Goal: Use online tool/utility: Use online tool/utility

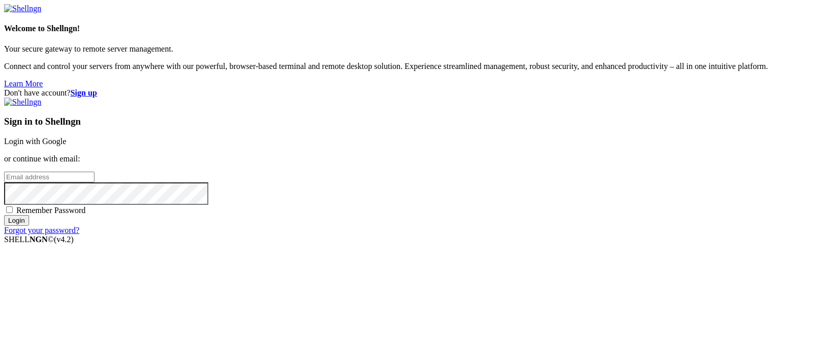
click at [66, 137] on link "Login with Google" at bounding box center [35, 141] width 62 height 9
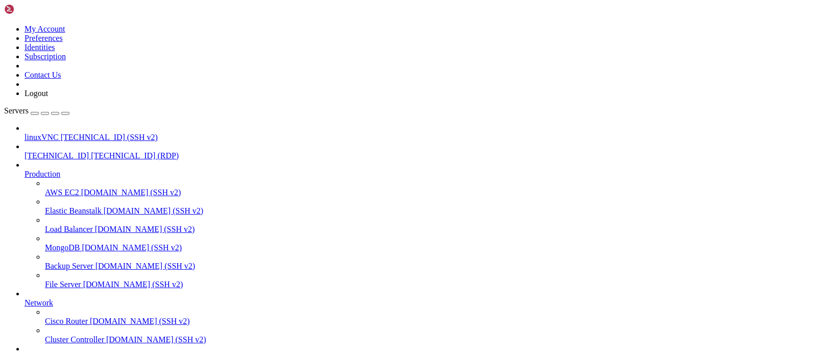
scroll to position [35, 0]
